Goal: Task Accomplishment & Management: Complete application form

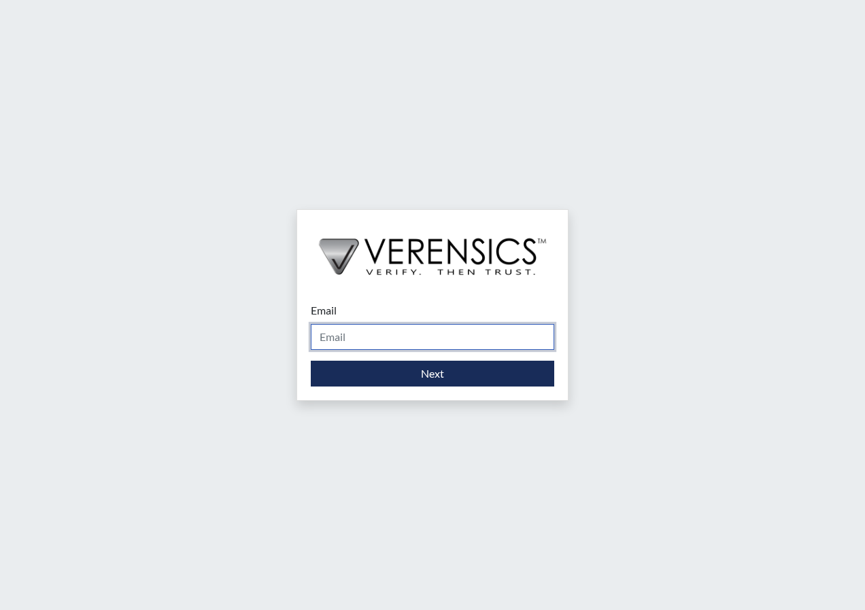
click at [449, 341] on input "Email" at bounding box center [432, 337] width 243 height 26
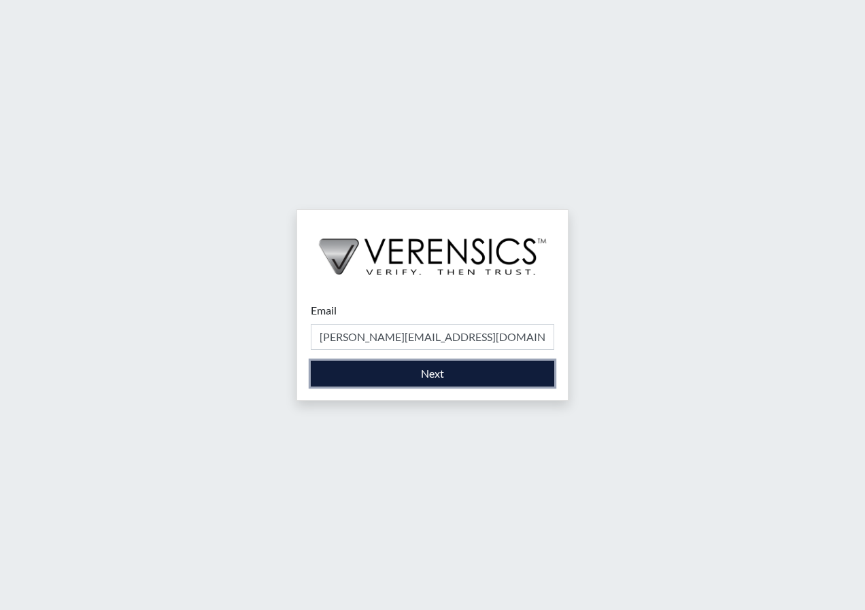
click at [447, 366] on button "Next" at bounding box center [432, 374] width 243 height 26
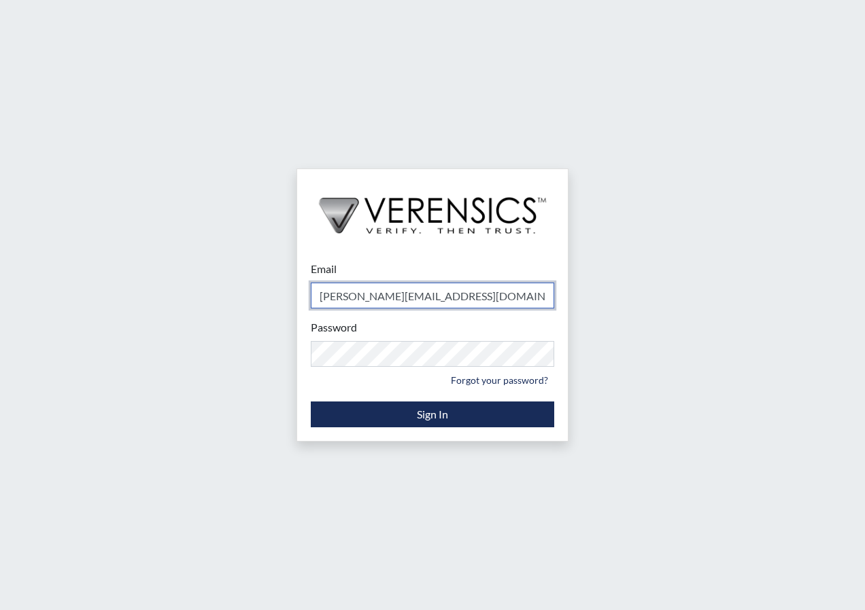
type input "[PERSON_NAME][EMAIL_ADDRESS][PERSON_NAME][DOMAIN_NAME]"
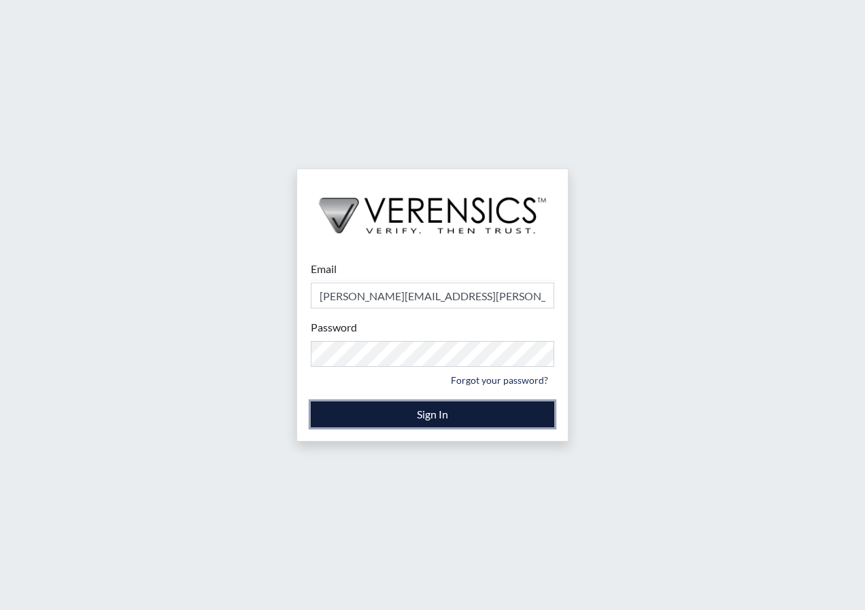
click at [408, 413] on button "Sign In" at bounding box center [432, 415] width 243 height 26
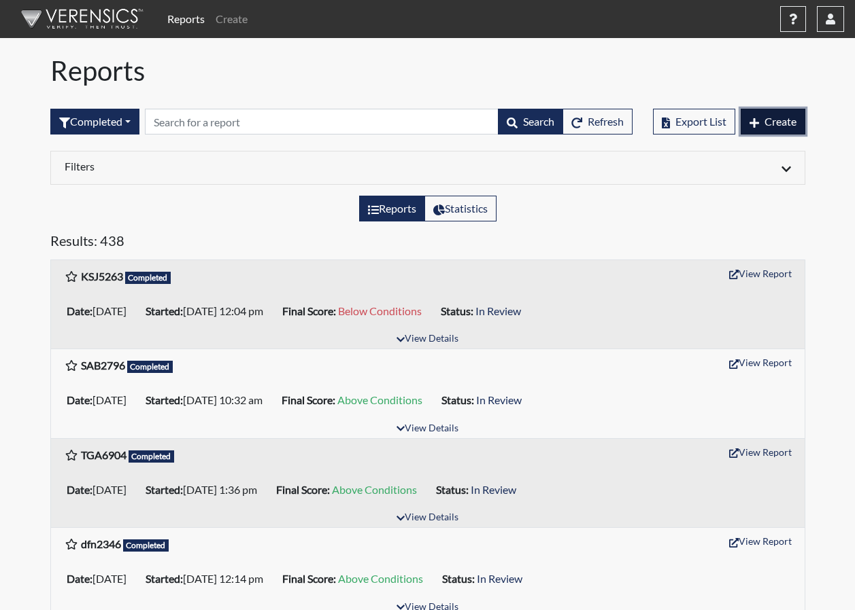
click at [780, 126] on span "Create" at bounding box center [780, 121] width 32 height 13
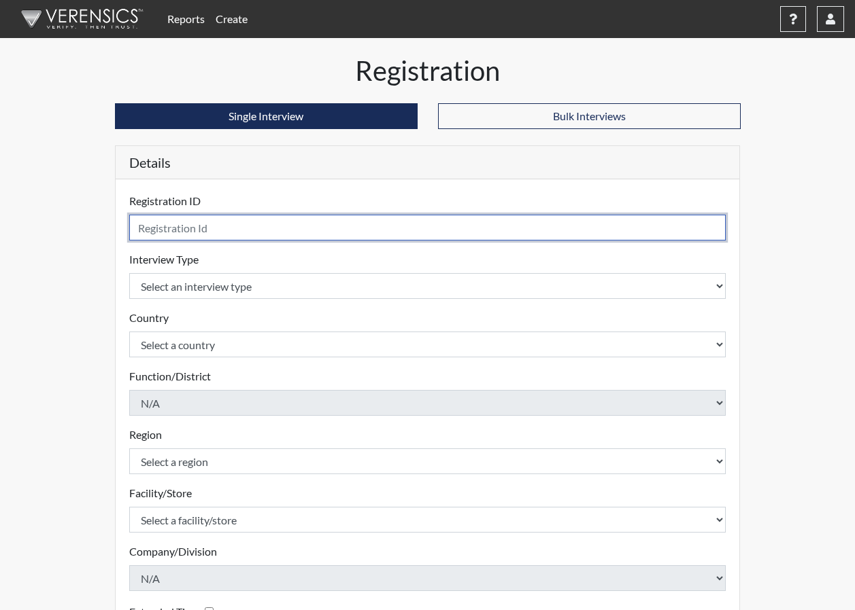
click at [347, 226] on input "text" at bounding box center [427, 228] width 597 height 26
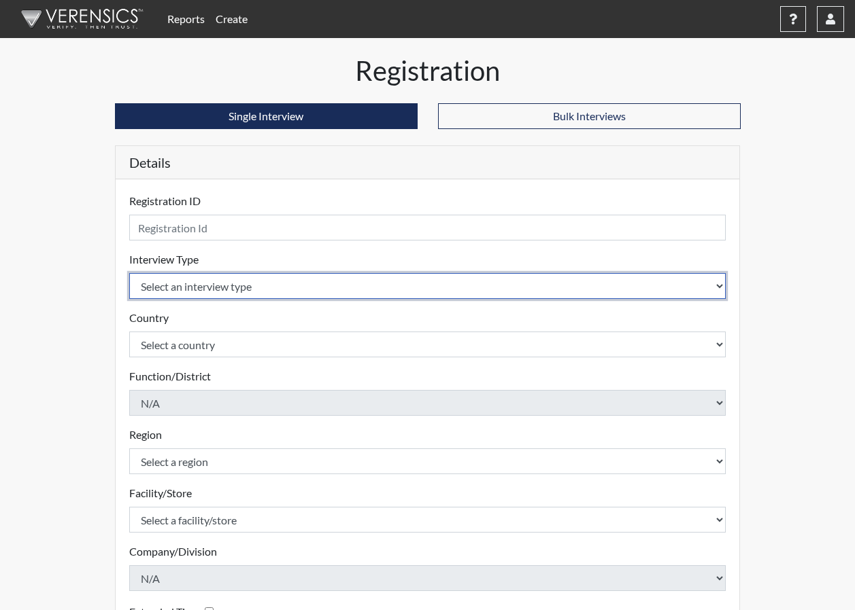
click at [318, 284] on select "Select an interview type Corrections Pre-Employment" at bounding box center [427, 286] width 597 height 26
select select "ff733e93-e1bf-11ea-9c9f-0eff0cf7eb8f"
click at [129, 273] on select "Select an interview type Corrections Pre-Employment" at bounding box center [427, 286] width 597 height 26
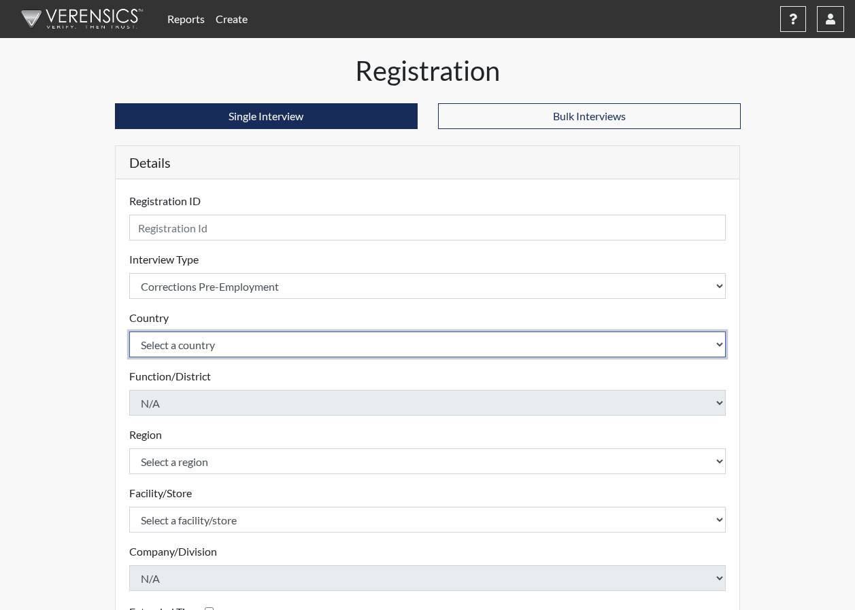
click at [337, 339] on select "Select a country [GEOGRAPHIC_DATA] [GEOGRAPHIC_DATA]" at bounding box center [427, 345] width 597 height 26
select select "united-states-of-[GEOGRAPHIC_DATA]"
click at [129, 332] on select "Select a country [GEOGRAPHIC_DATA] [GEOGRAPHIC_DATA]" at bounding box center [427, 345] width 597 height 26
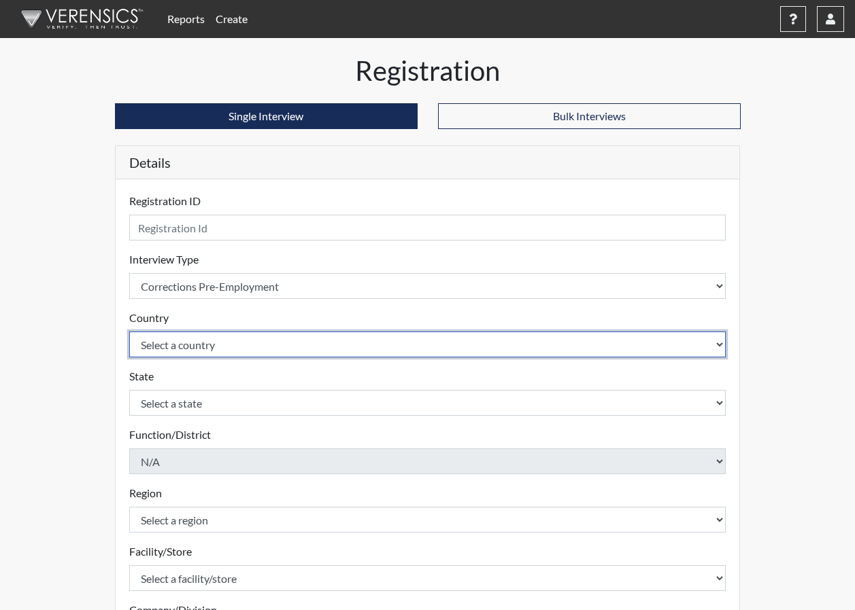
scroll to position [68, 0]
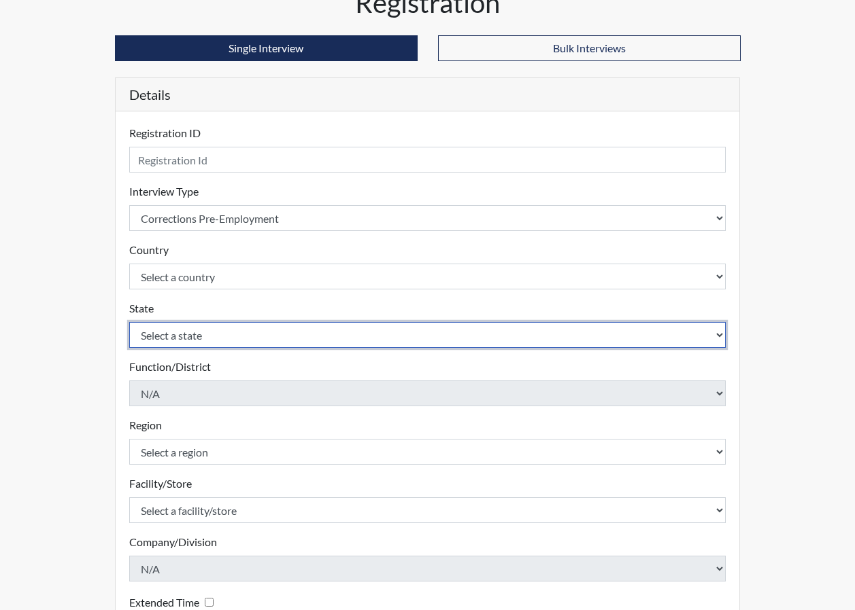
click at [290, 343] on select "Select a state [US_STATE] [US_STATE] [US_STATE] [US_STATE] [US_STATE] [US_STATE…" at bounding box center [427, 335] width 597 height 26
select select "GA"
click at [129, 322] on select "Select a state [US_STATE] [US_STATE] [US_STATE] [US_STATE] [US_STATE] [US_STATE…" at bounding box center [427, 335] width 597 height 26
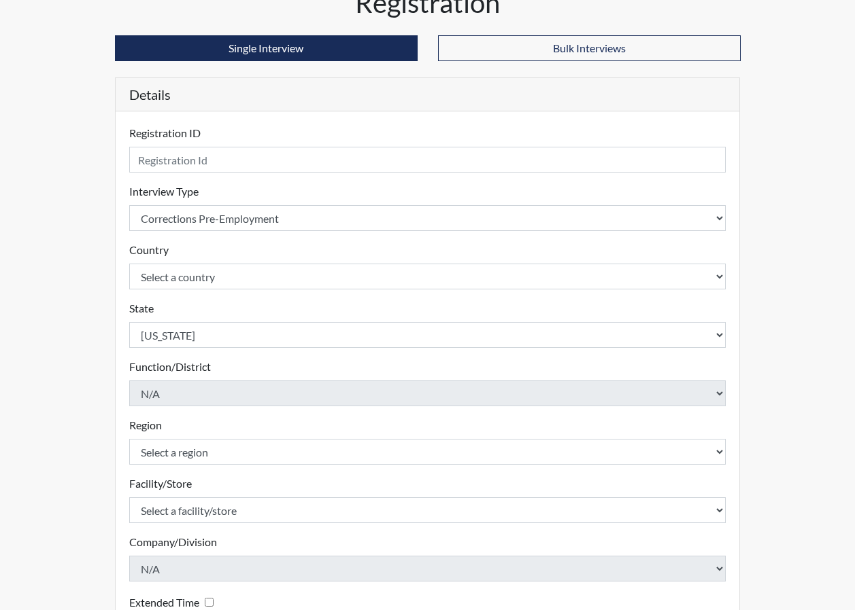
click at [27, 320] on div "Reports Create Help Center × Verensics Best Practices How to successfully use t…" at bounding box center [427, 343] width 855 height 823
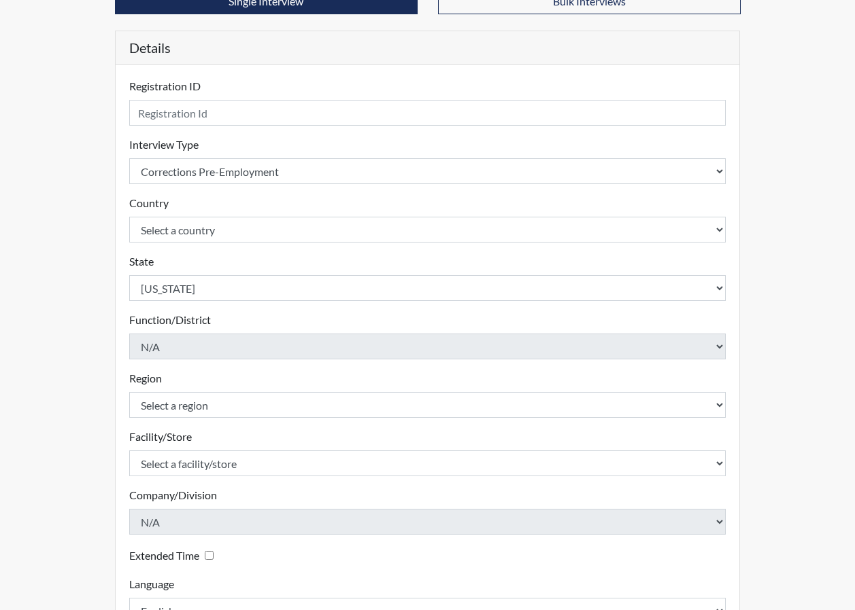
scroll to position [204, 0]
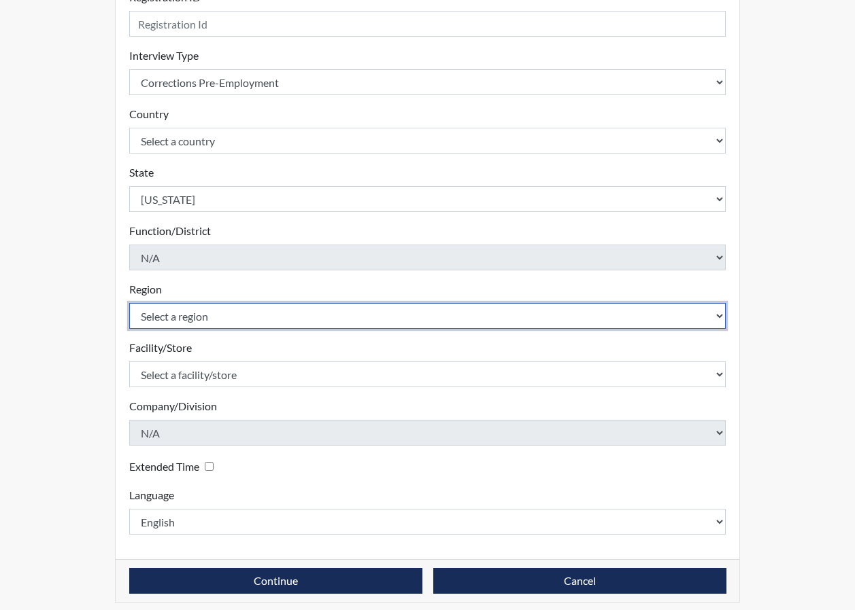
click at [178, 315] on select "Select a region [GEOGRAPHIC_DATA]" at bounding box center [427, 316] width 597 height 26
select select "8bdab1f8-09d2-48bf-ae6d-f2dae3084107"
click at [129, 303] on select "Select a region [GEOGRAPHIC_DATA]" at bounding box center [427, 316] width 597 height 26
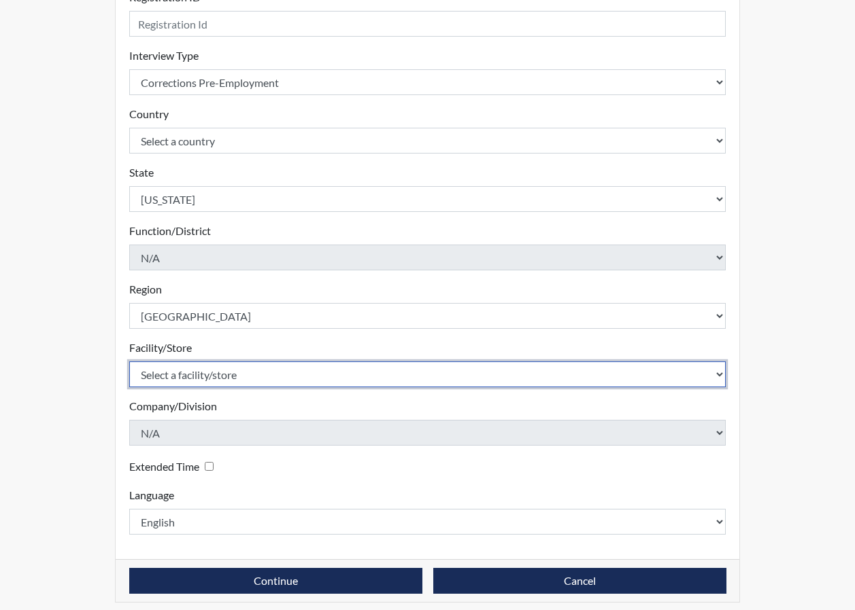
click at [182, 372] on select "Select a facility/store [PERSON_NAME]" at bounding box center [427, 375] width 597 height 26
select select "bcfceb28-1b88-452b-bb93-1e952c28694e"
click at [129, 362] on select "Select a facility/store [PERSON_NAME]" at bounding box center [427, 375] width 597 height 26
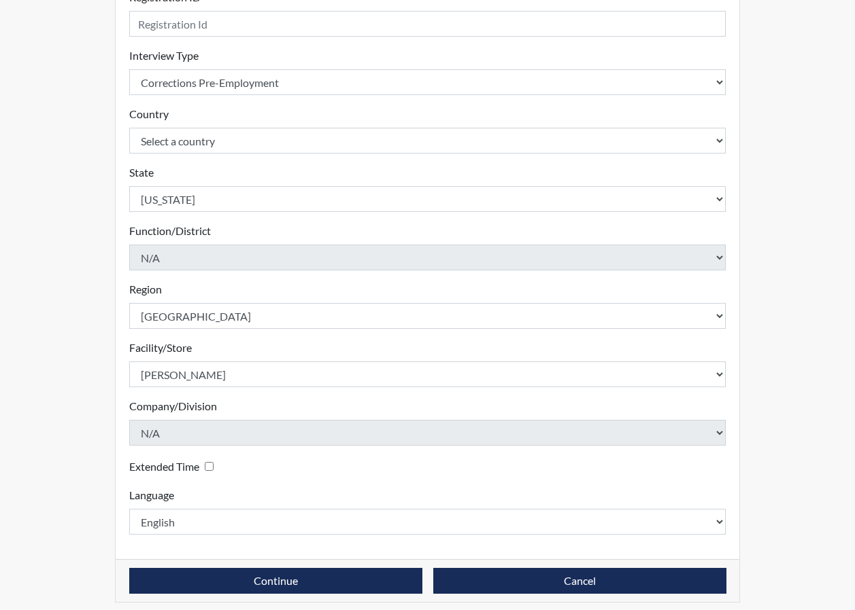
click at [115, 446] on div "Details Registration ID Please provide a registration ID. Interview Type Select…" at bounding box center [427, 272] width 625 height 661
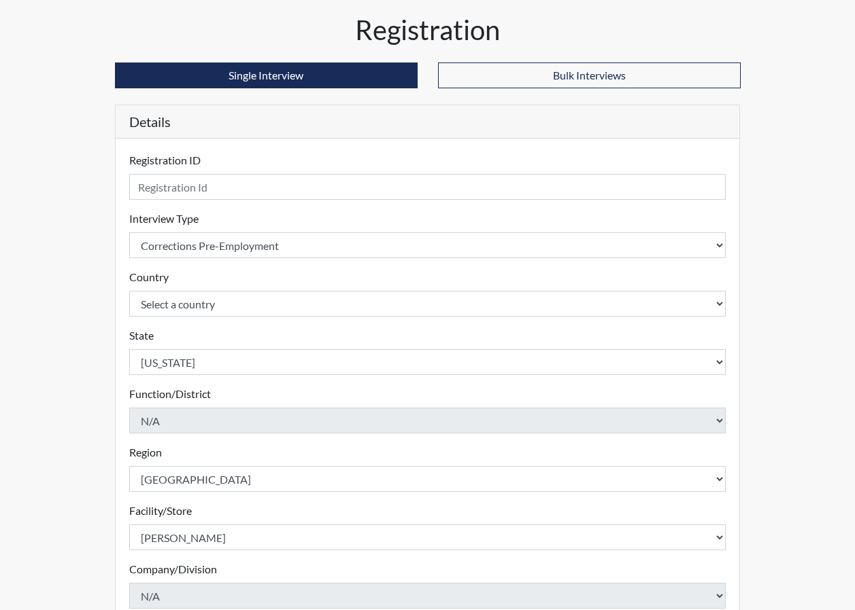
scroll to position [0, 0]
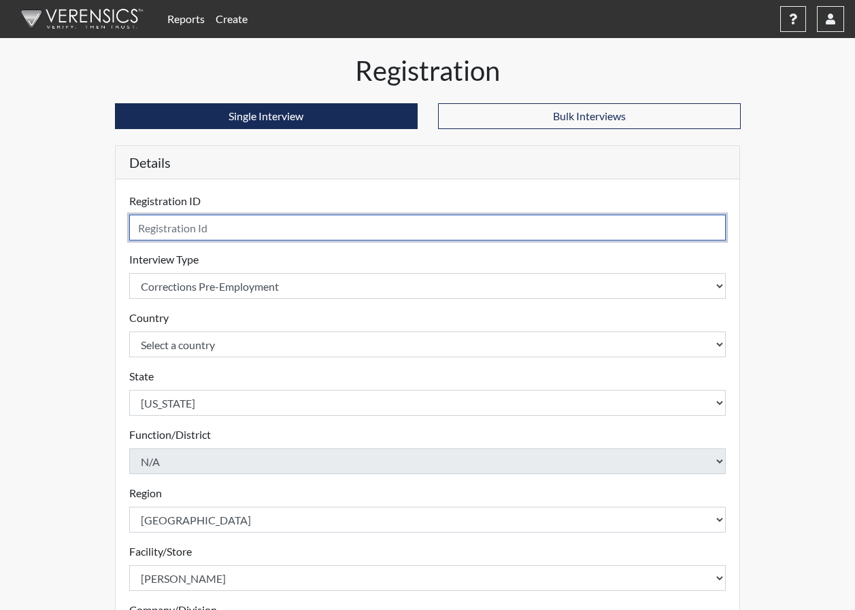
click at [219, 233] on input "text" at bounding box center [427, 228] width 597 height 26
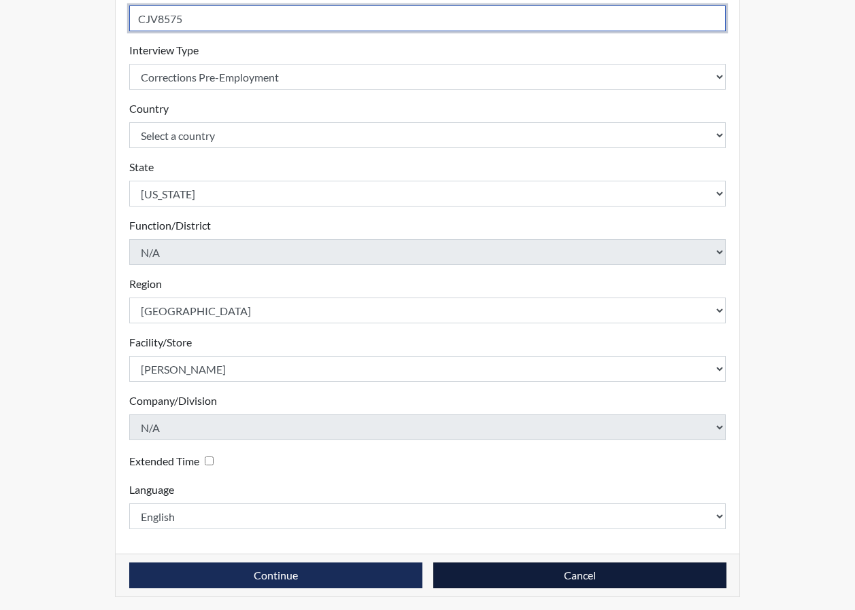
scroll to position [213, 0]
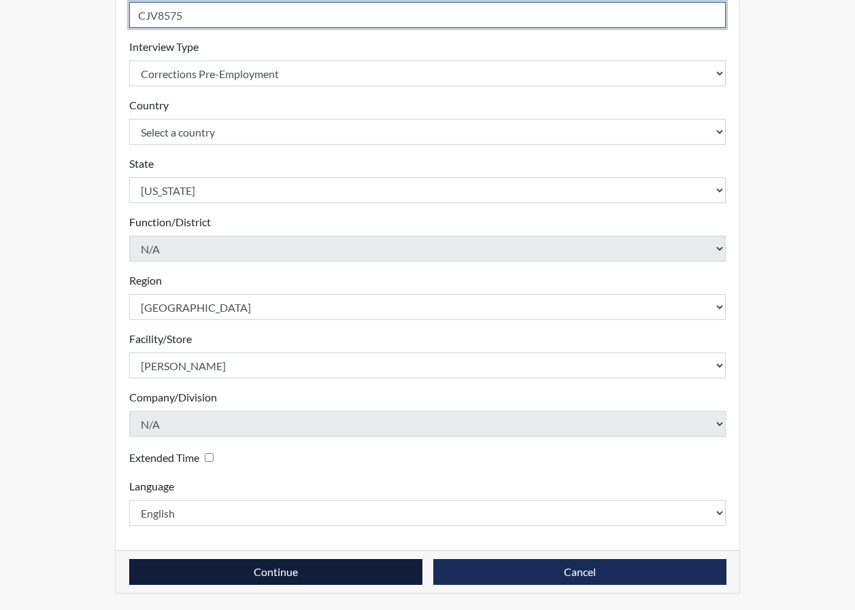
type input "CJV8575"
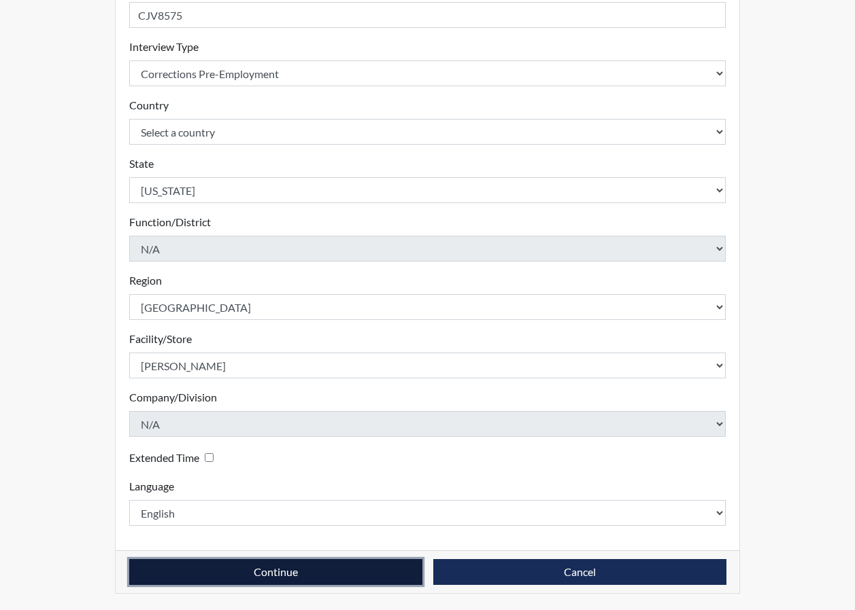
click at [367, 564] on button "Continue" at bounding box center [275, 573] width 293 height 26
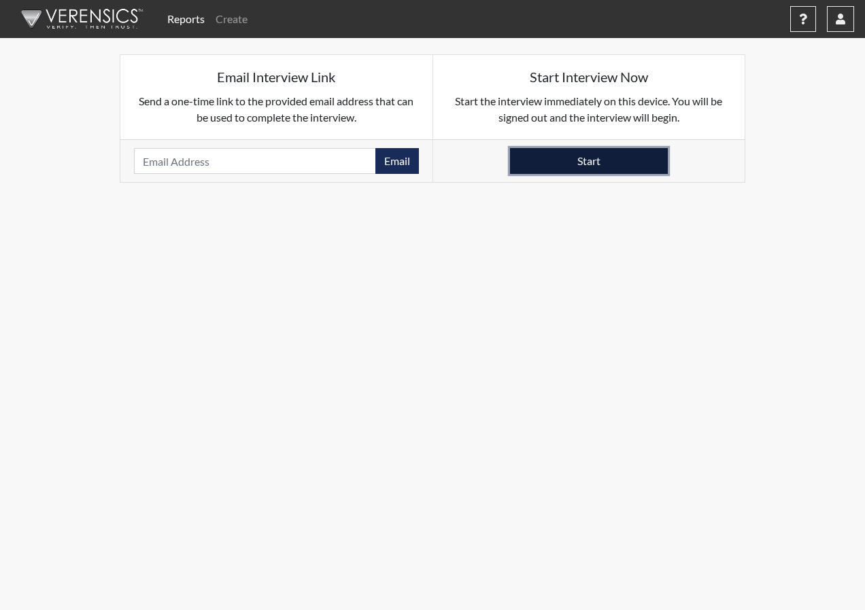
click at [621, 151] on button "Start" at bounding box center [589, 161] width 158 height 26
